Goal: Information Seeking & Learning: Learn about a topic

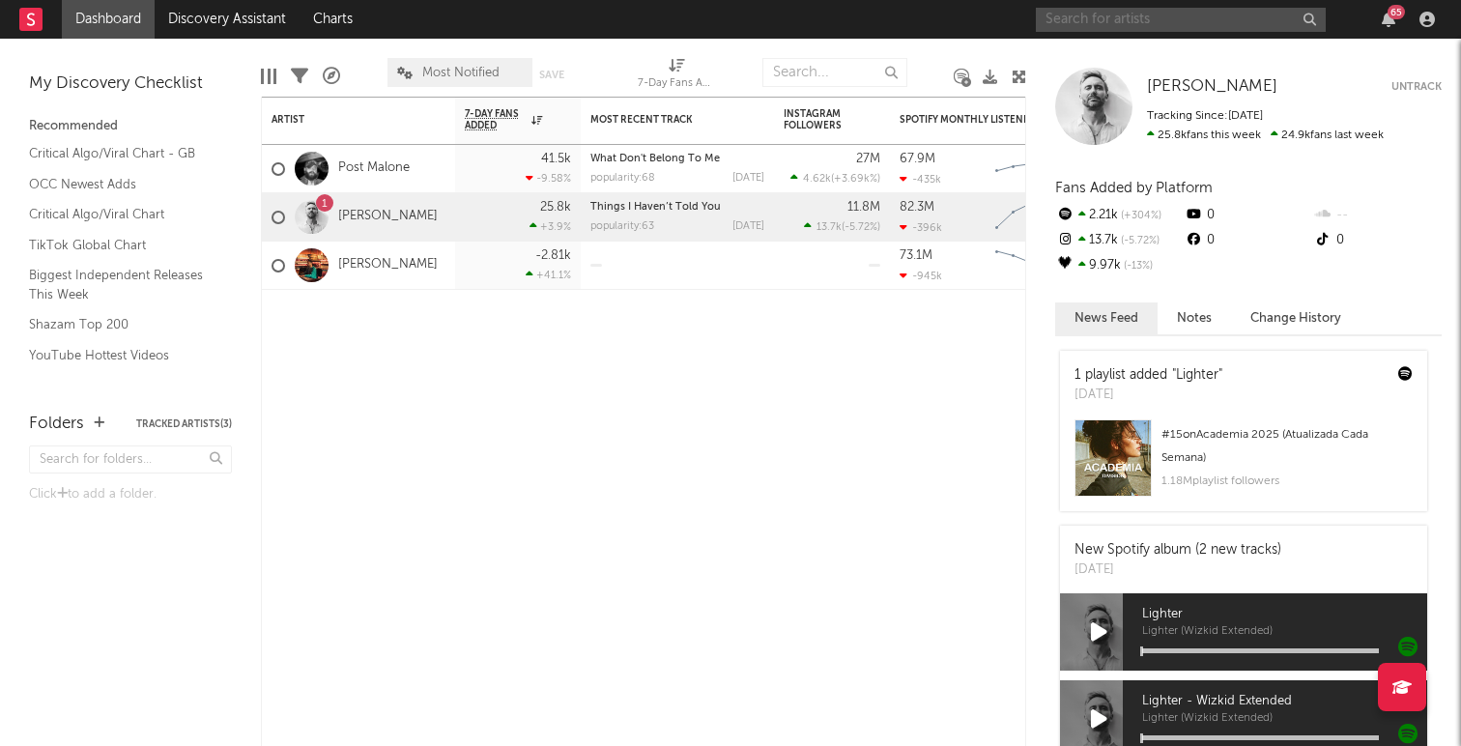
click at [1160, 16] on input "text" at bounding box center [1181, 20] width 290 height 24
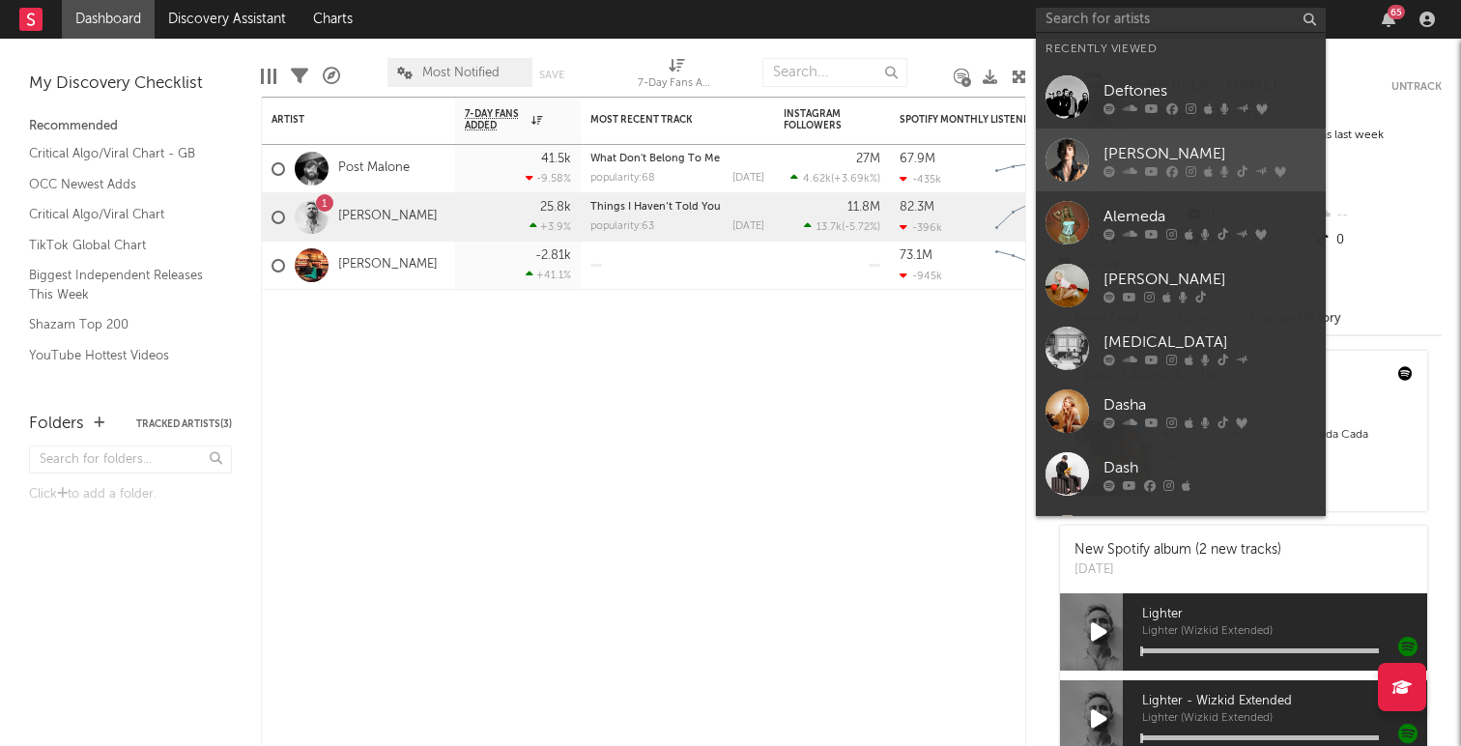
click at [1146, 137] on link "[PERSON_NAME]" at bounding box center [1181, 160] width 290 height 63
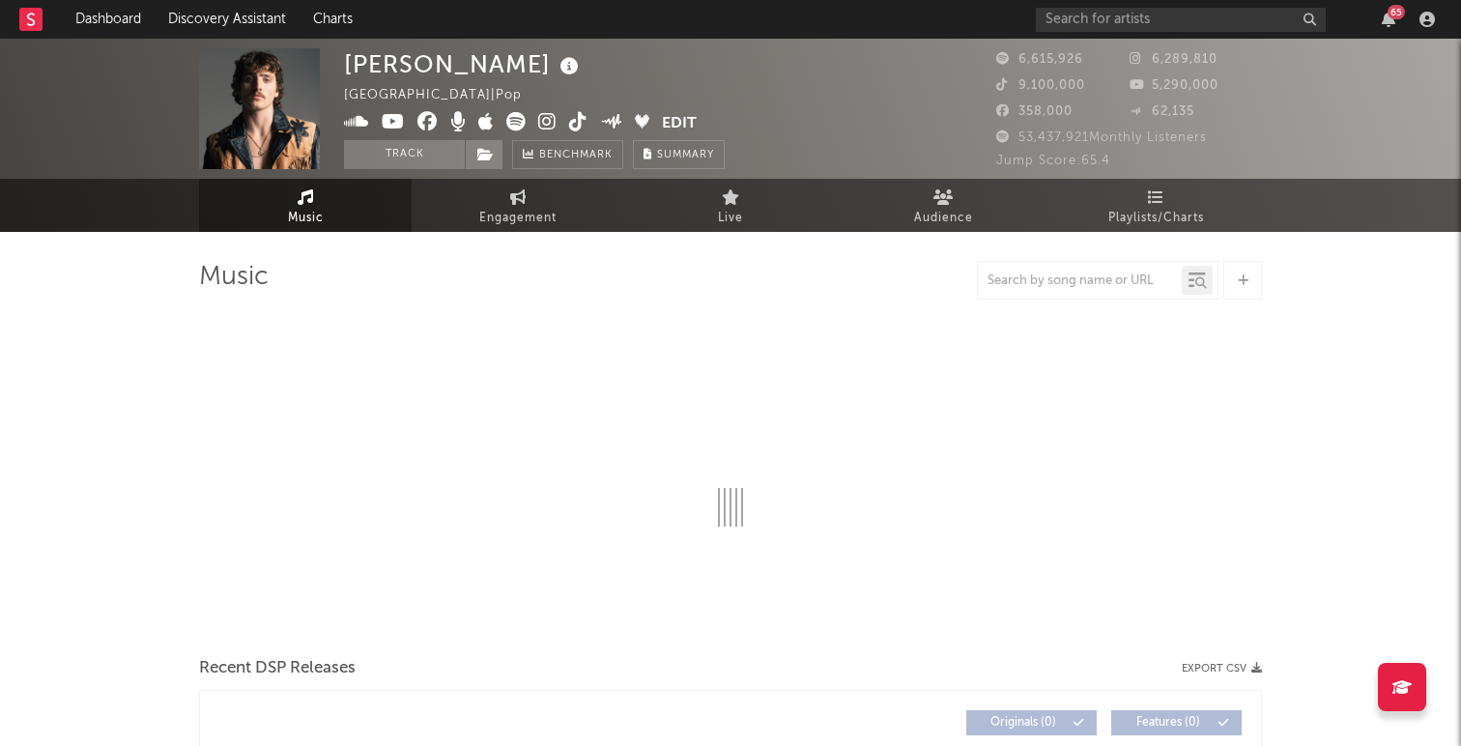
select select "6m"
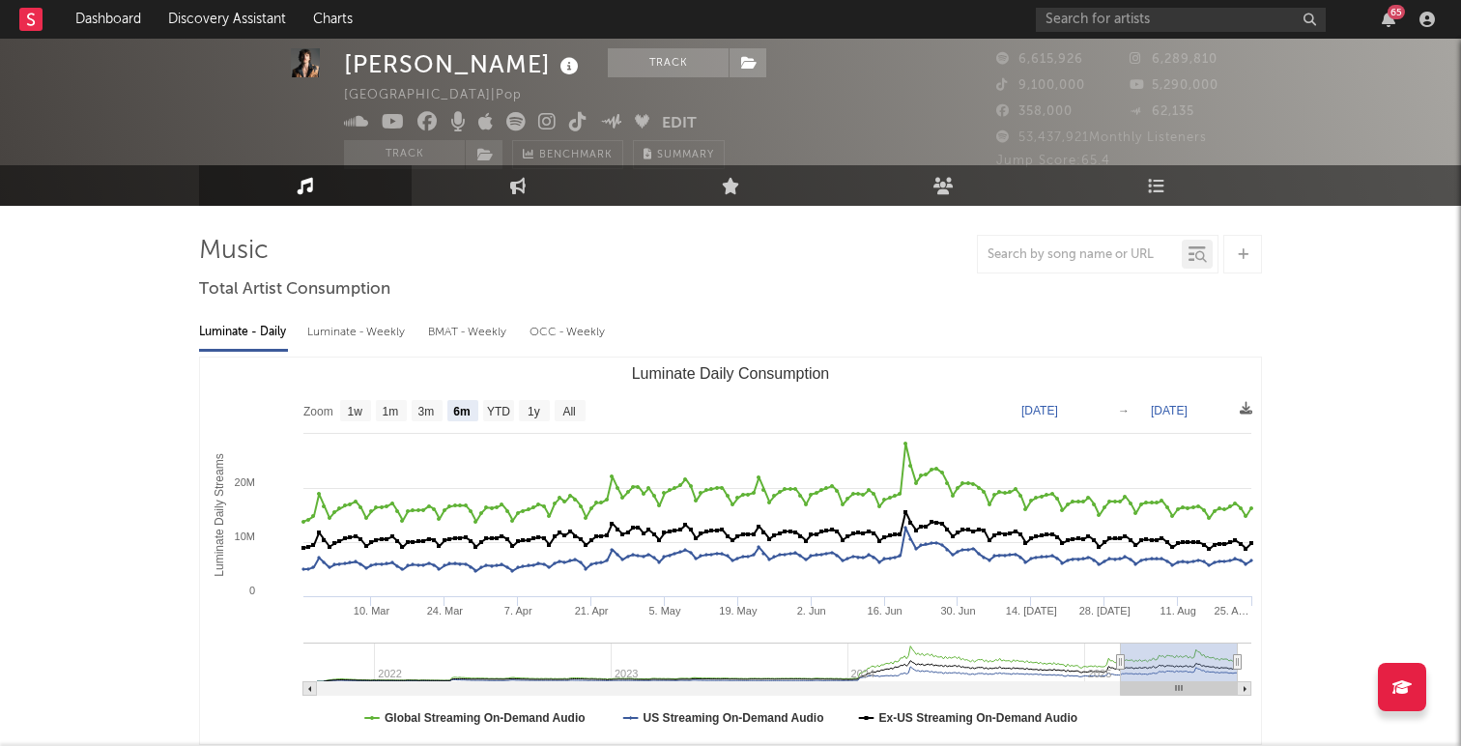
scroll to position [36, 0]
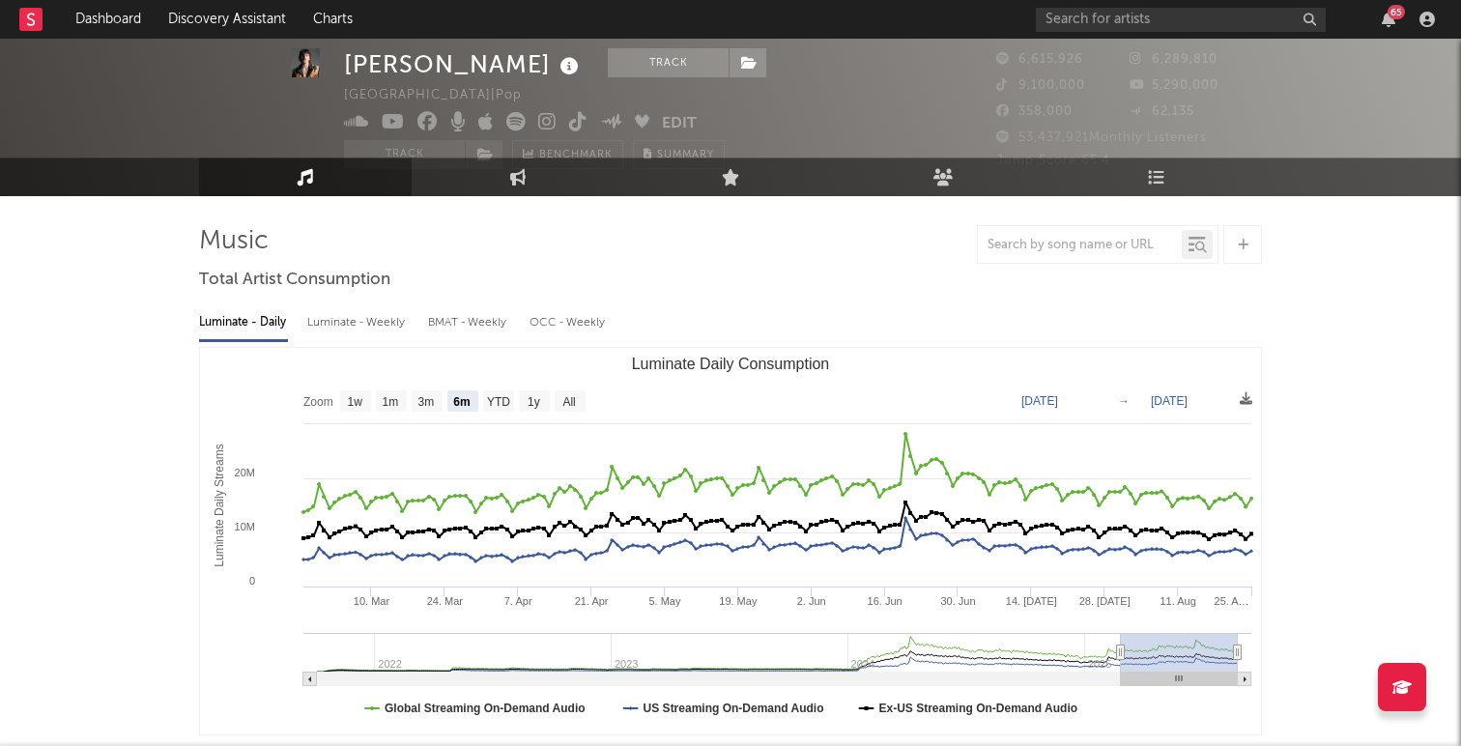
click at [353, 323] on div "Luminate - Weekly" at bounding box center [357, 322] width 101 height 33
select select "6m"
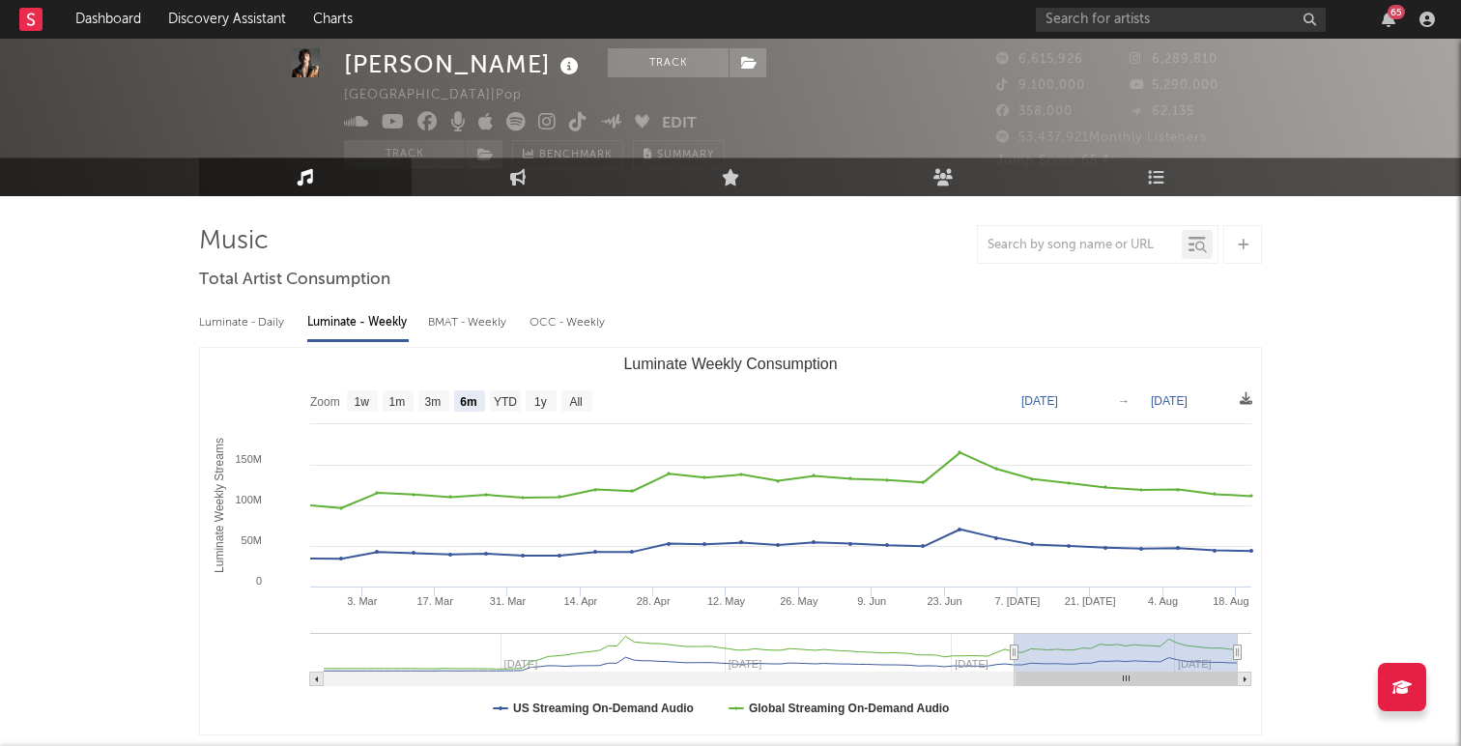
click at [1058, 404] on text "[DATE]" at bounding box center [1040, 401] width 37 height 14
click at [1097, 396] on input "[DATE]" at bounding box center [1052, 400] width 90 height 19
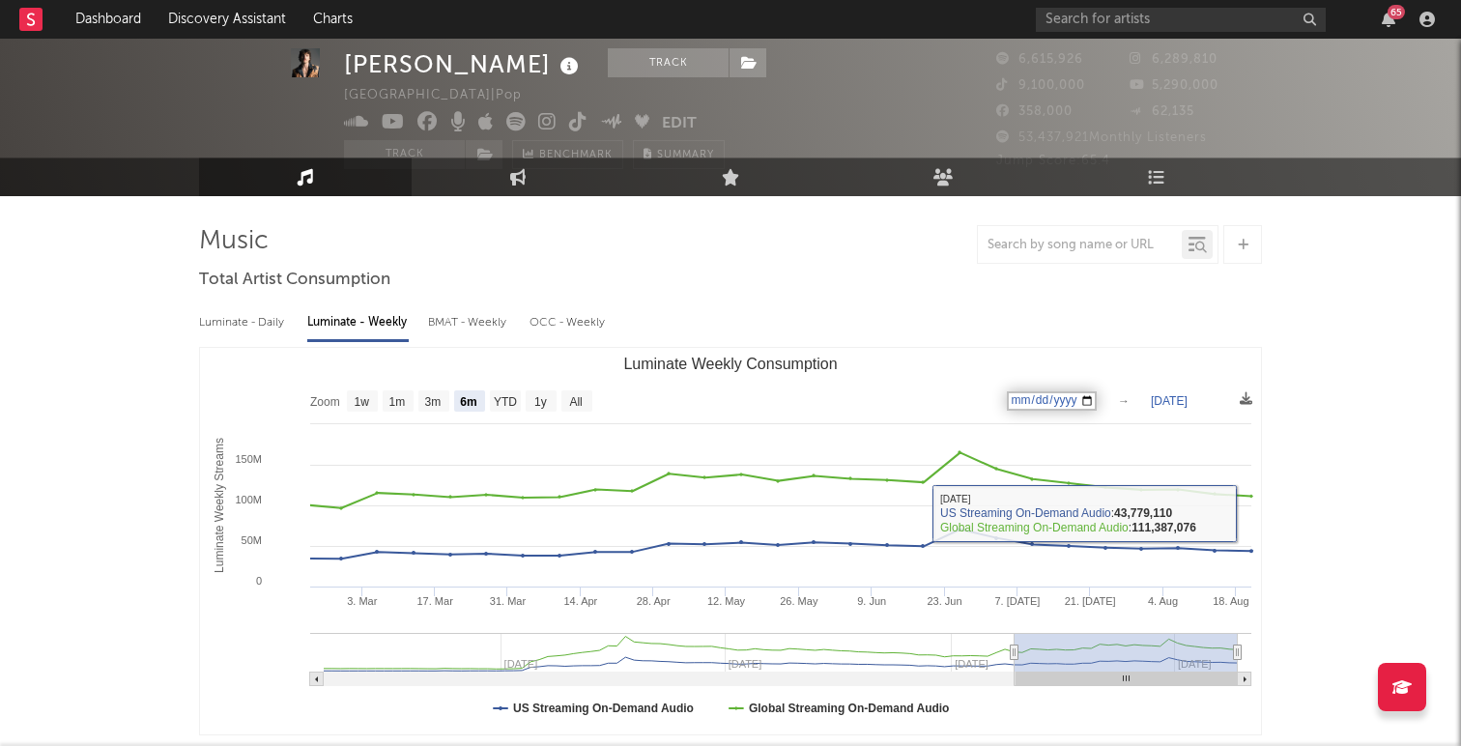
type input "[DATE]"
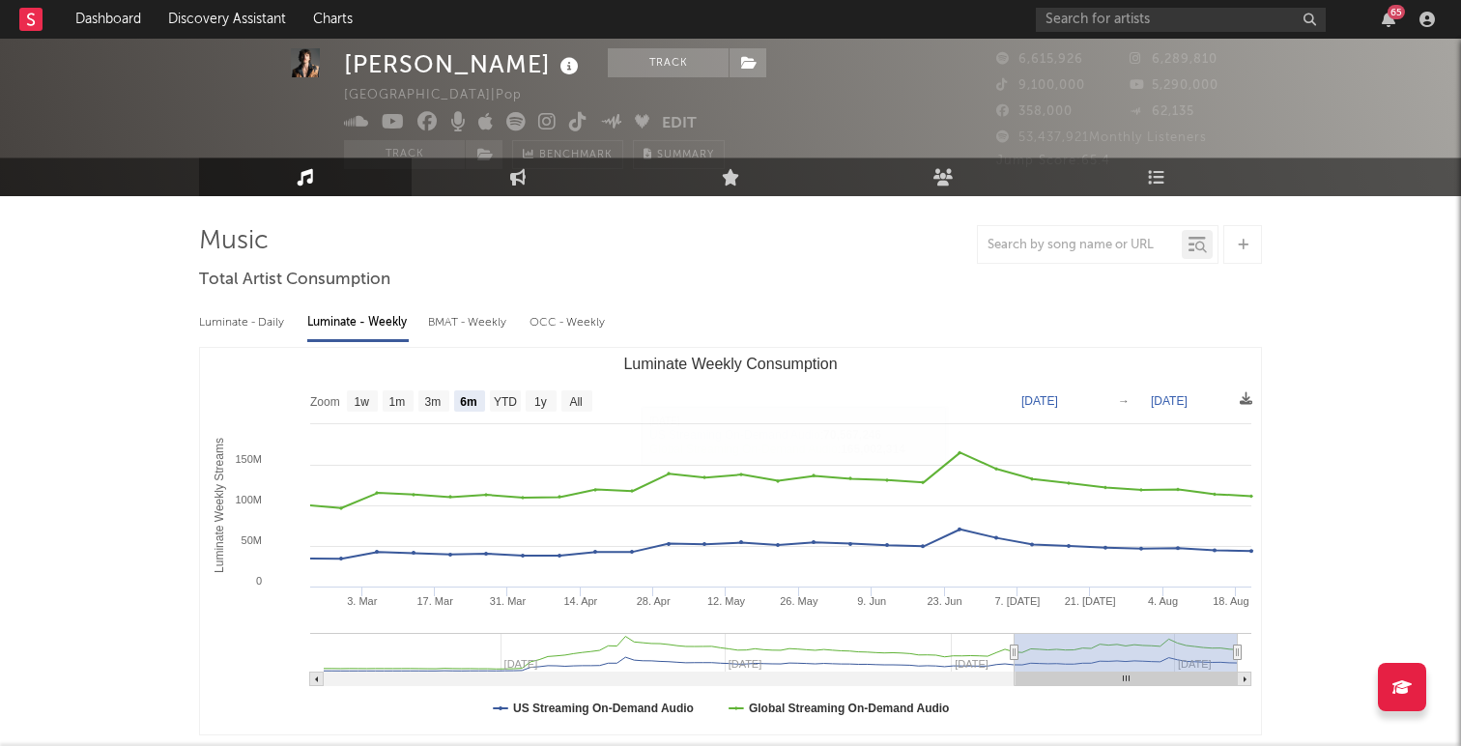
click at [270, 334] on div "Luminate - Daily" at bounding box center [243, 322] width 89 height 33
select select "6m"
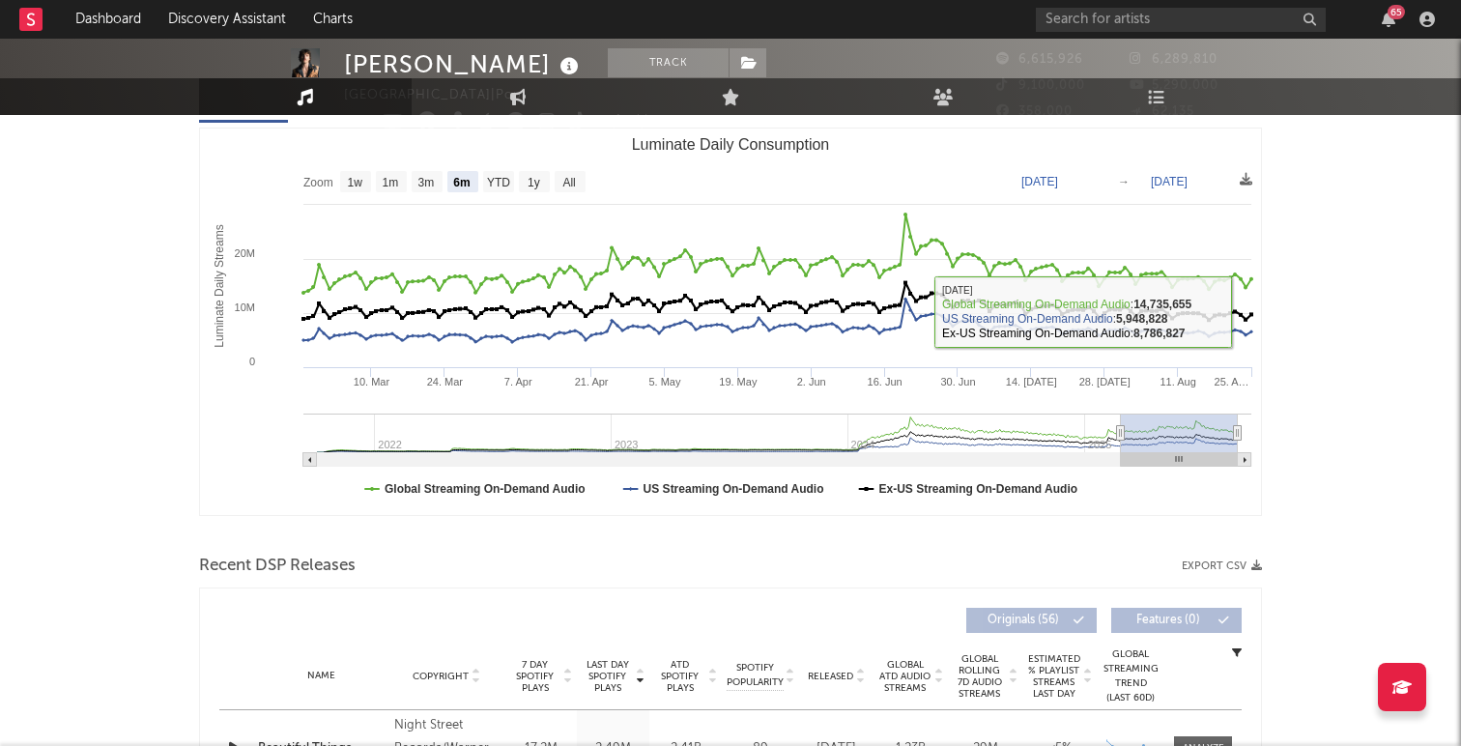
scroll to position [272, 0]
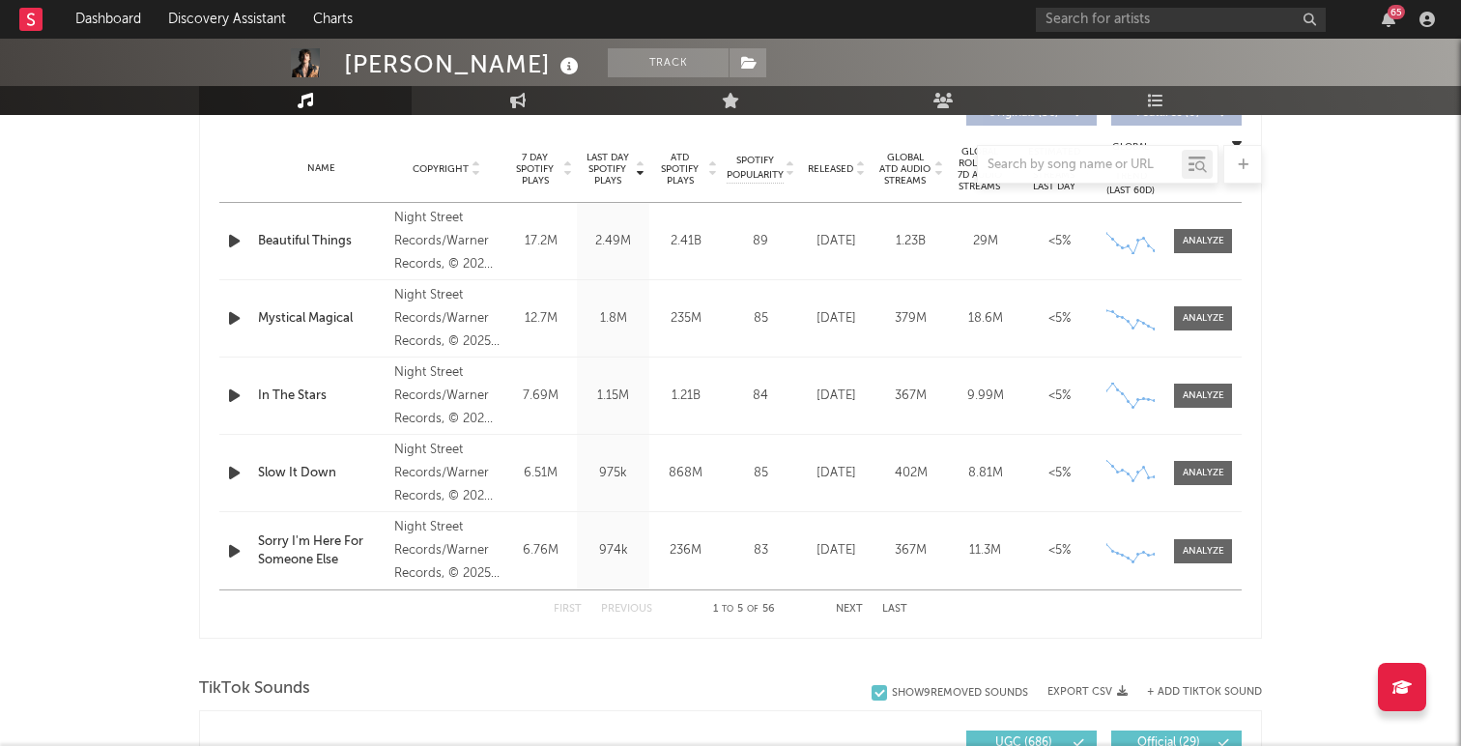
scroll to position [773, 0]
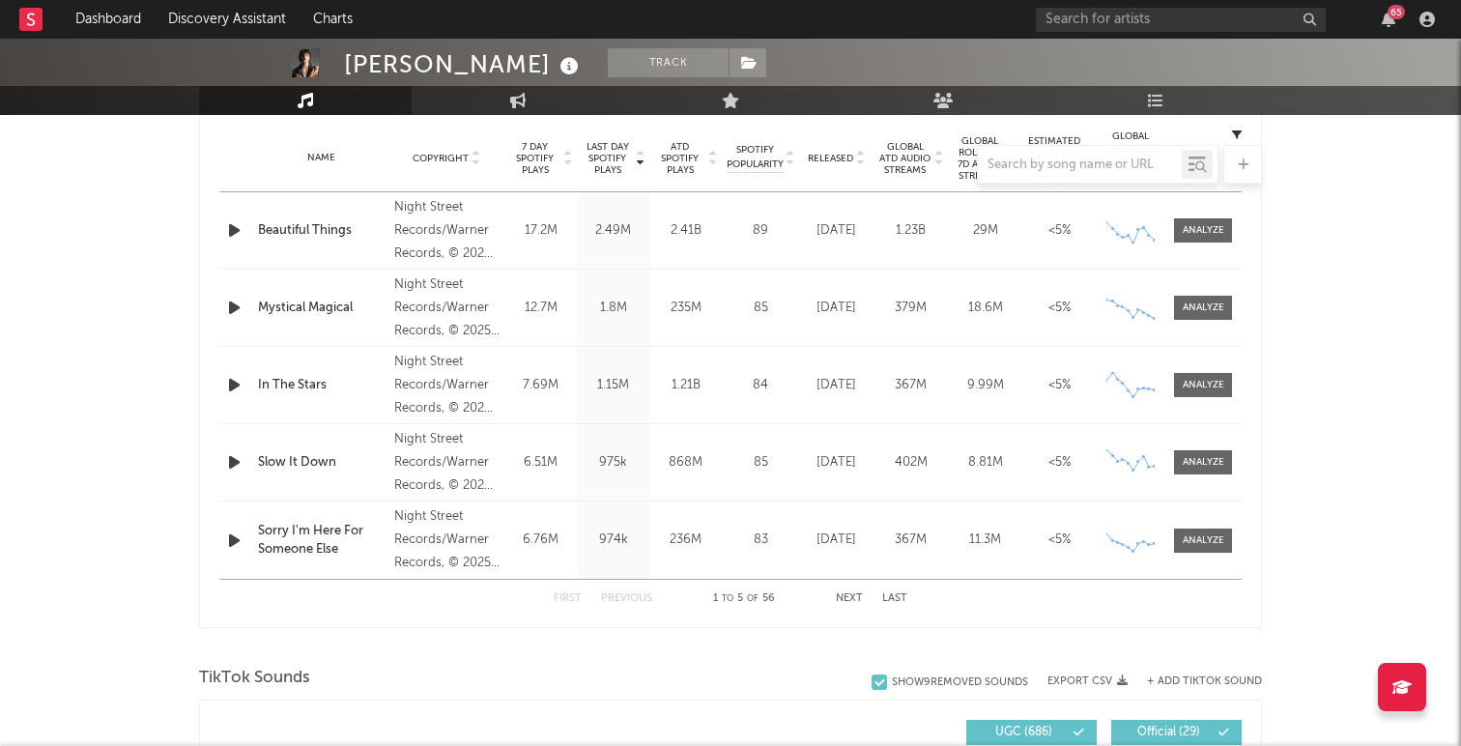
click at [853, 596] on button "Next" at bounding box center [849, 598] width 27 height 11
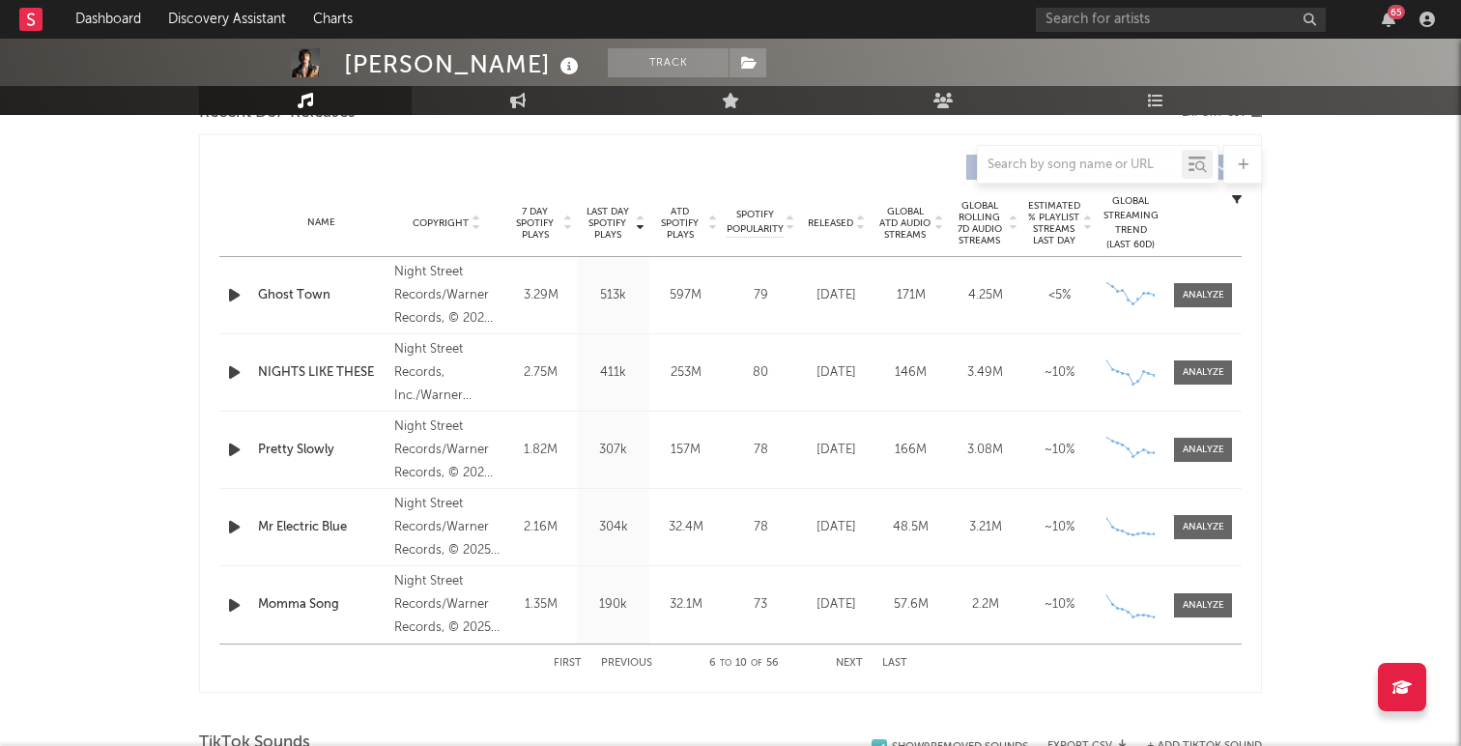
scroll to position [714, 0]
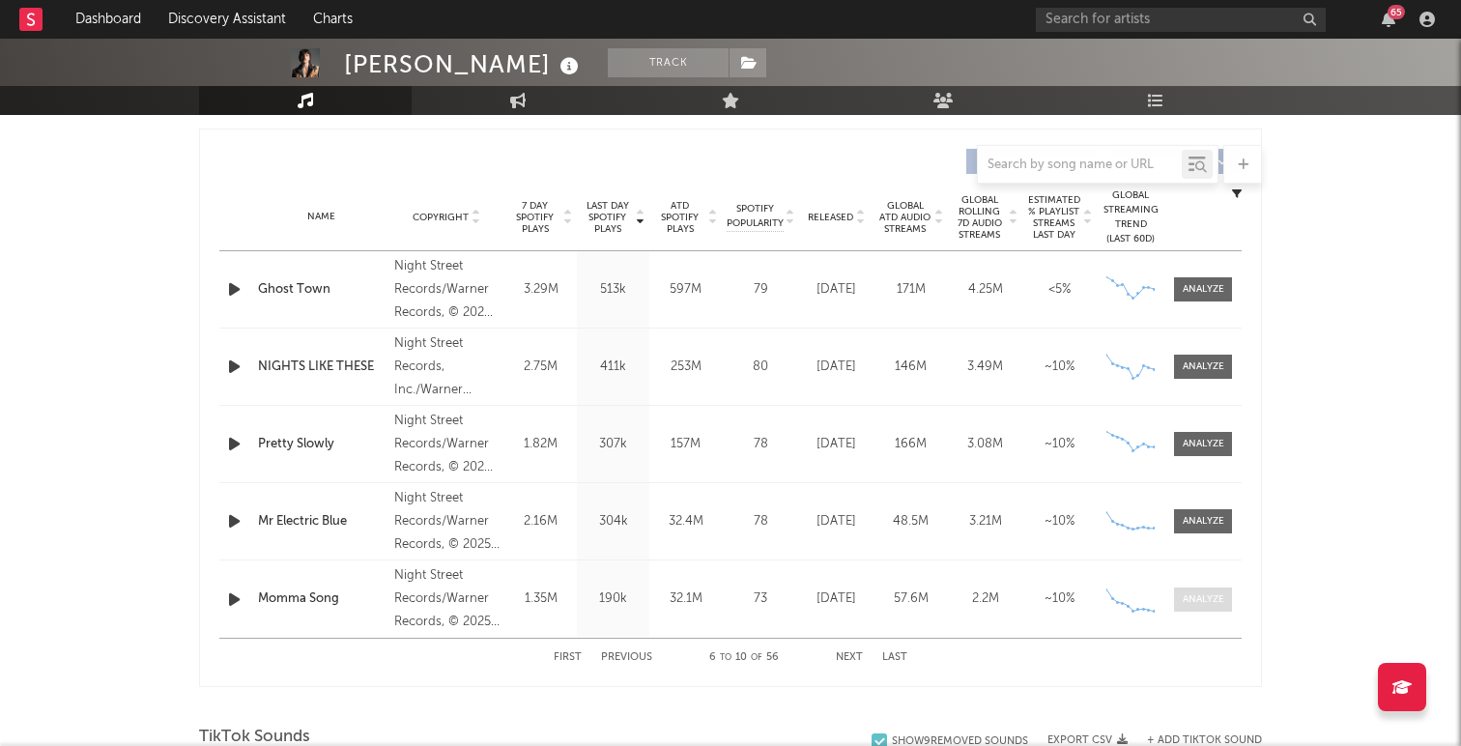
click at [1191, 603] on div at bounding box center [1204, 600] width 42 height 14
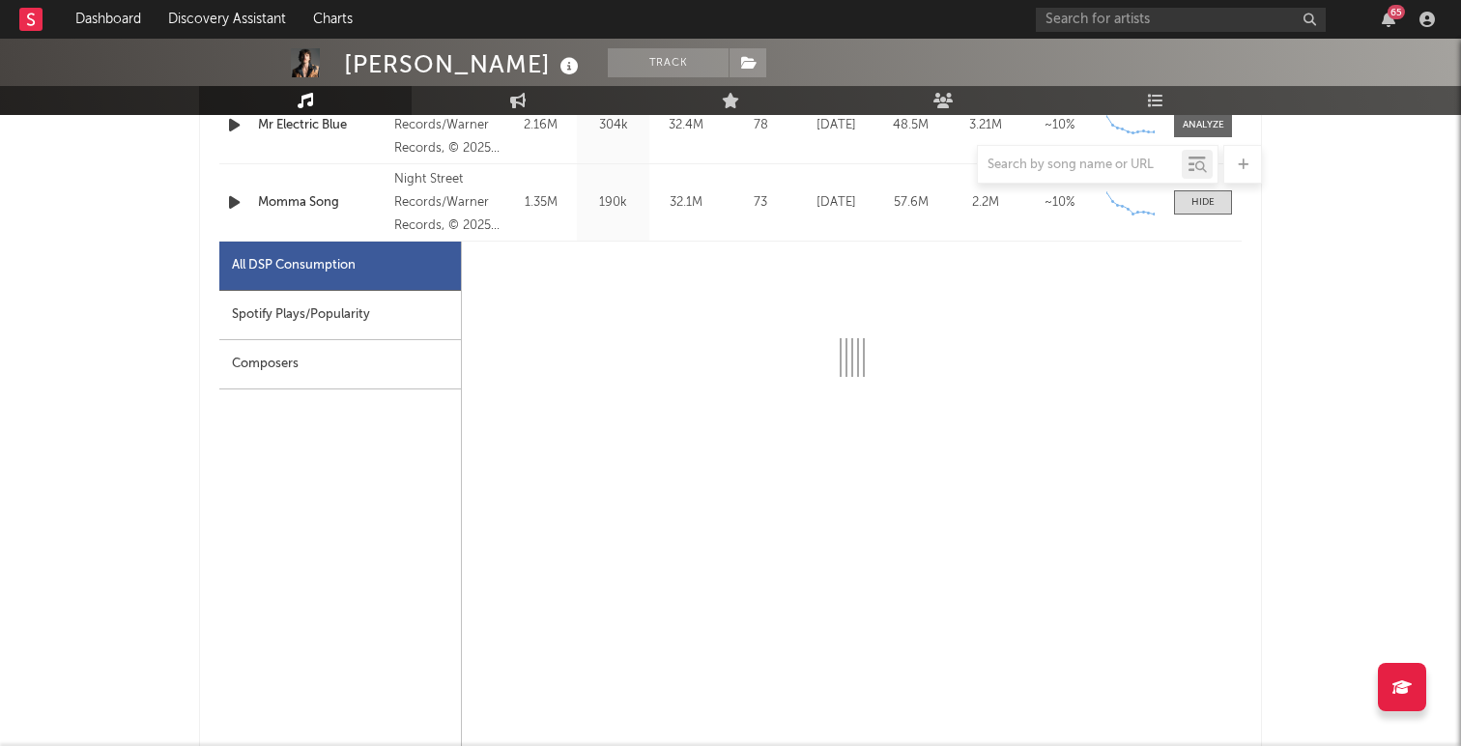
select select "1w"
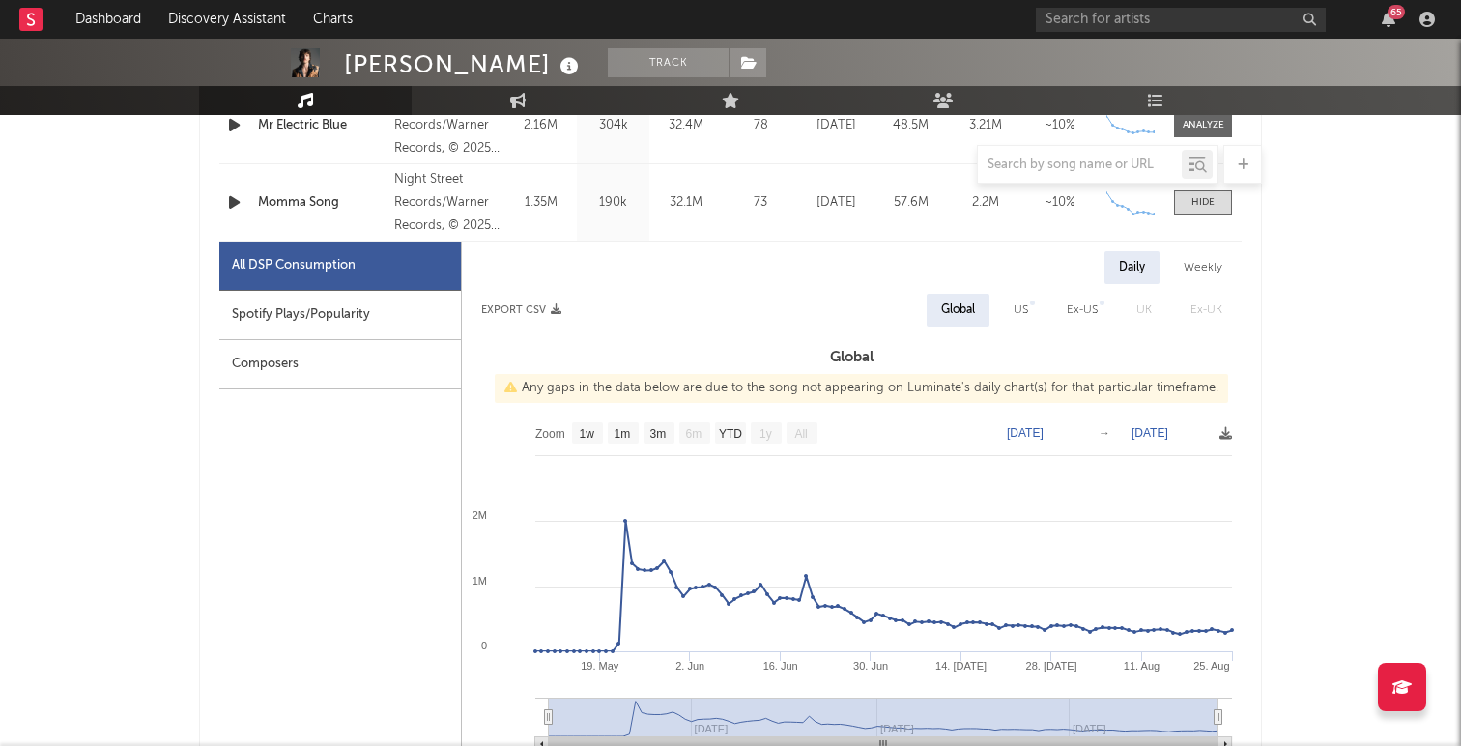
scroll to position [1145, 0]
